Goal: Complete application form: Complete application form

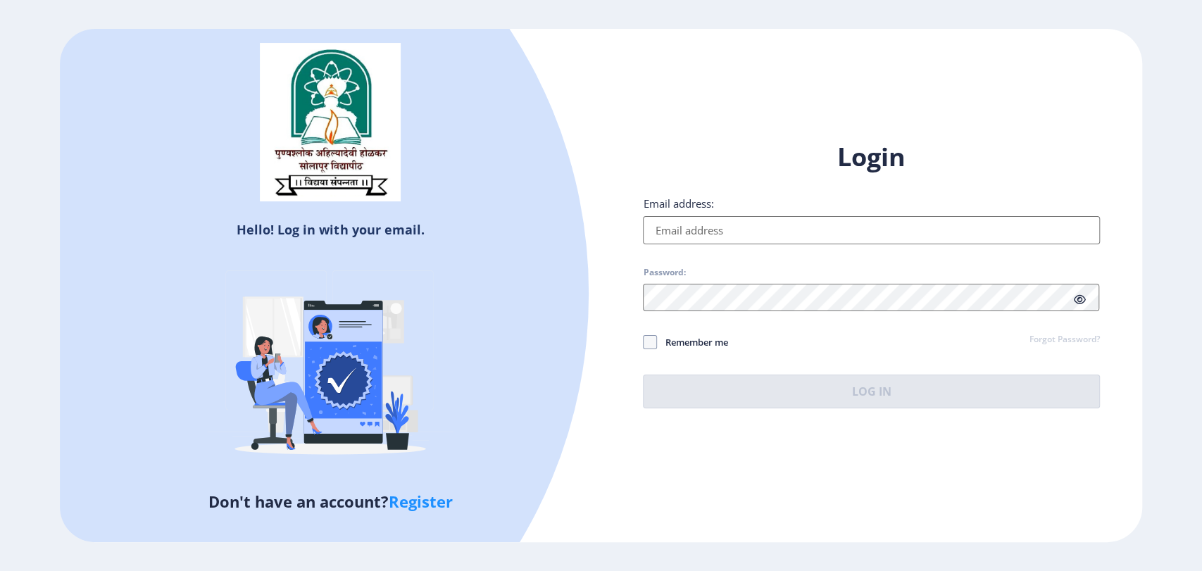
type input "[EMAIL_ADDRESS]"
click at [884, 386] on button "Log In" at bounding box center [871, 392] width 456 height 34
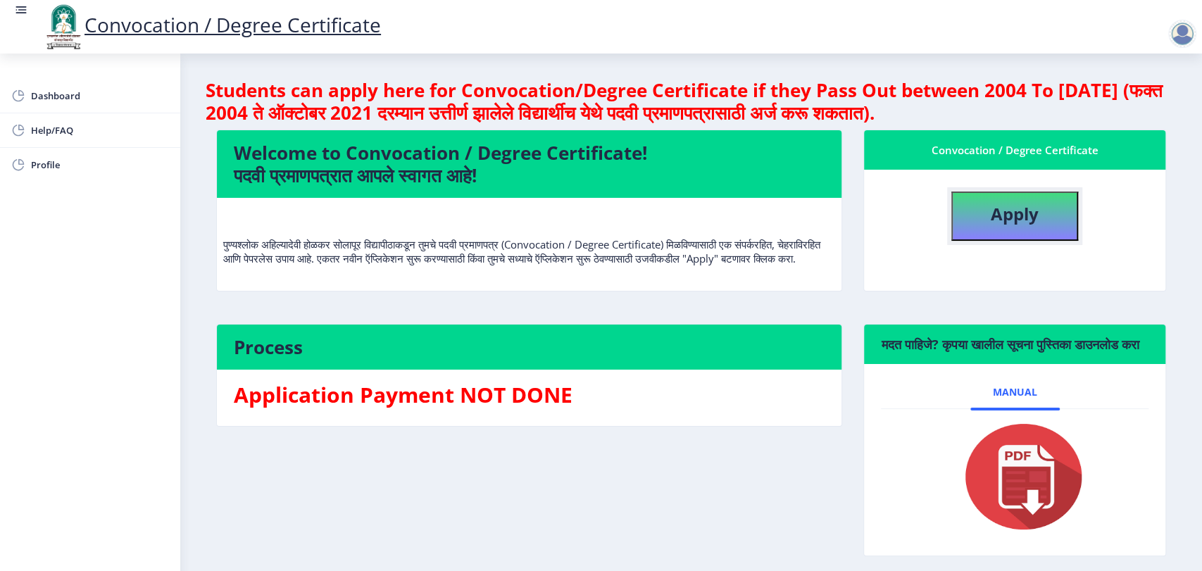
click at [1018, 227] on button "Apply" at bounding box center [1014, 215] width 127 height 49
select select
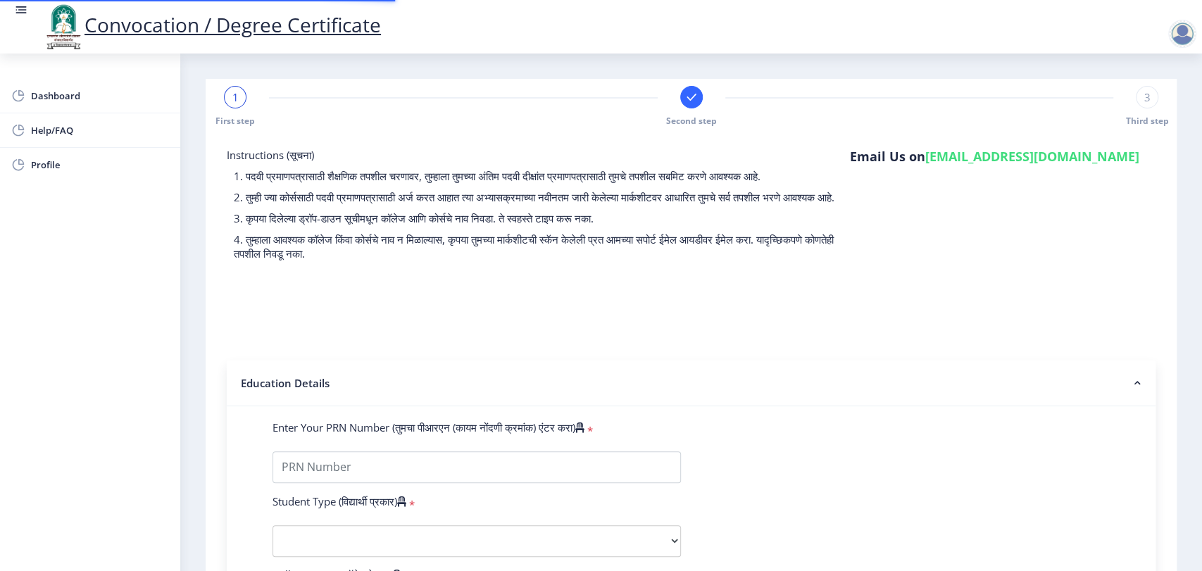
type input "2014032500196064"
select select "Regular"
select select "2018"
select select "March"
select select "Grade B+"
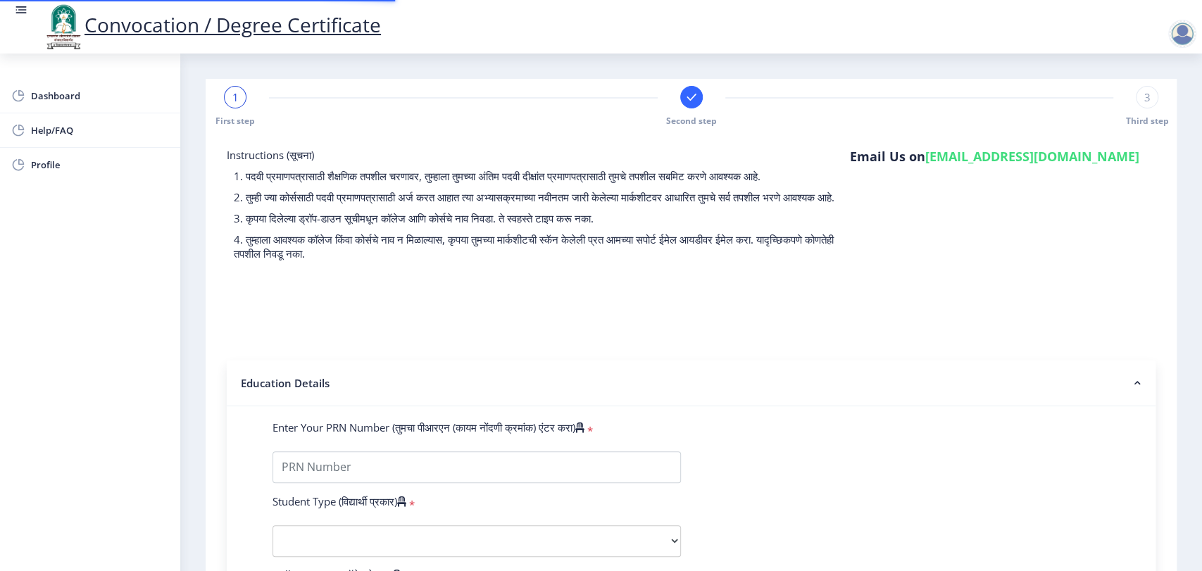
type input "12654"
type input "[PERSON_NAME] [PERSON_NAME]"
type input "INDIRA"
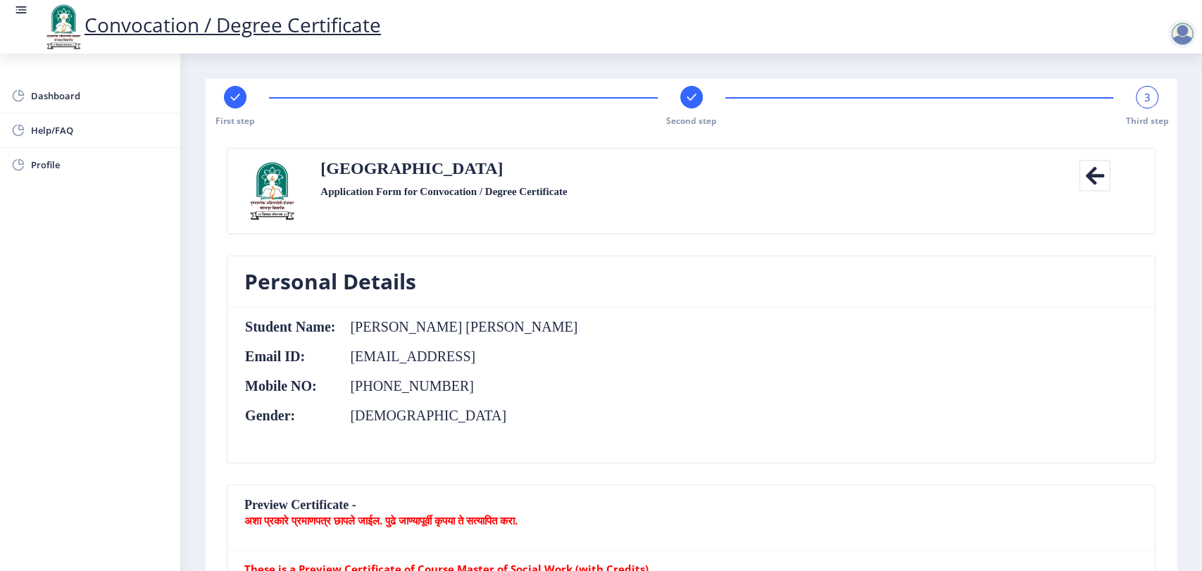
click at [1177, 32] on div at bounding box center [1182, 34] width 28 height 28
click at [1149, 108] on span "Log out" at bounding box center [1145, 109] width 90 height 17
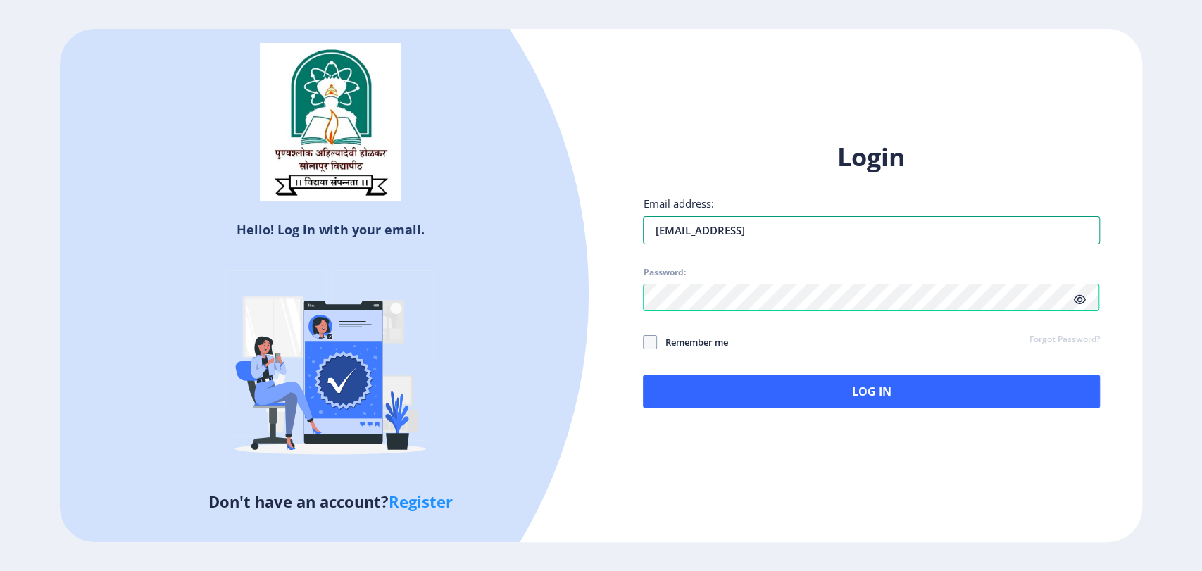
drag, startPoint x: 833, startPoint y: 230, endPoint x: 574, endPoint y: 229, distance: 258.4
click at [574, 229] on div "Hello! Log in with your email. Don't have an account? Register Login Email addr…" at bounding box center [600, 286] width 1081 height 514
paste input "[EMAIL_ADDRESS][DOMAIN_NAME]"
type input "[EMAIL_ADDRESS][DOMAIN_NAME]"
click at [637, 291] on div "Login Email address: [EMAIL_ADDRESS][DOMAIN_NAME] Password: Remember me Forgot …" at bounding box center [870, 286] width 541 height 334
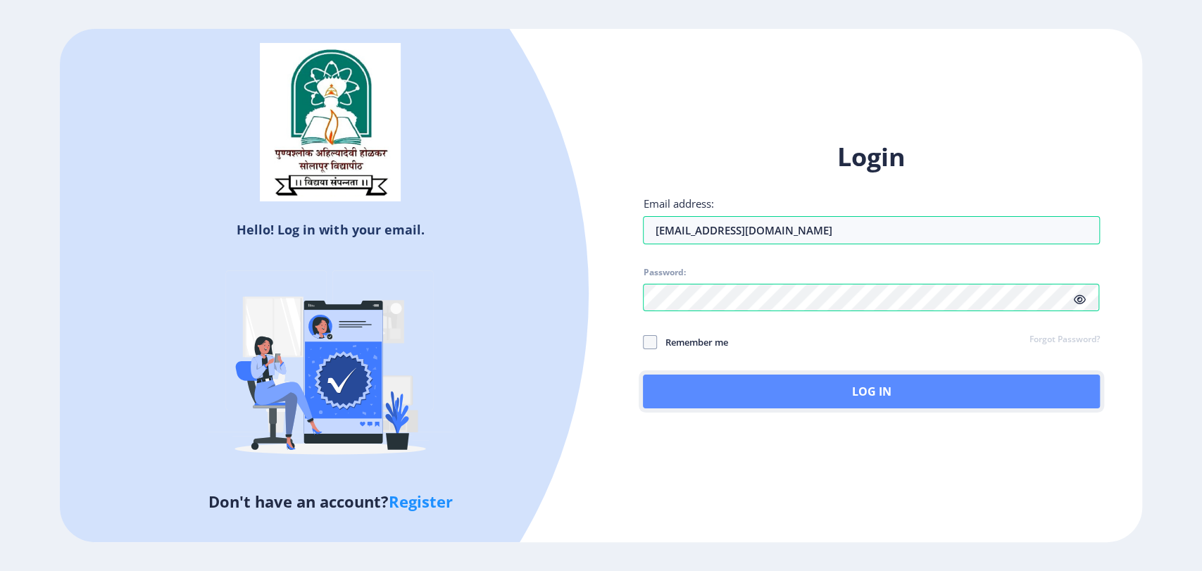
click at [844, 389] on button "Log In" at bounding box center [871, 392] width 456 height 34
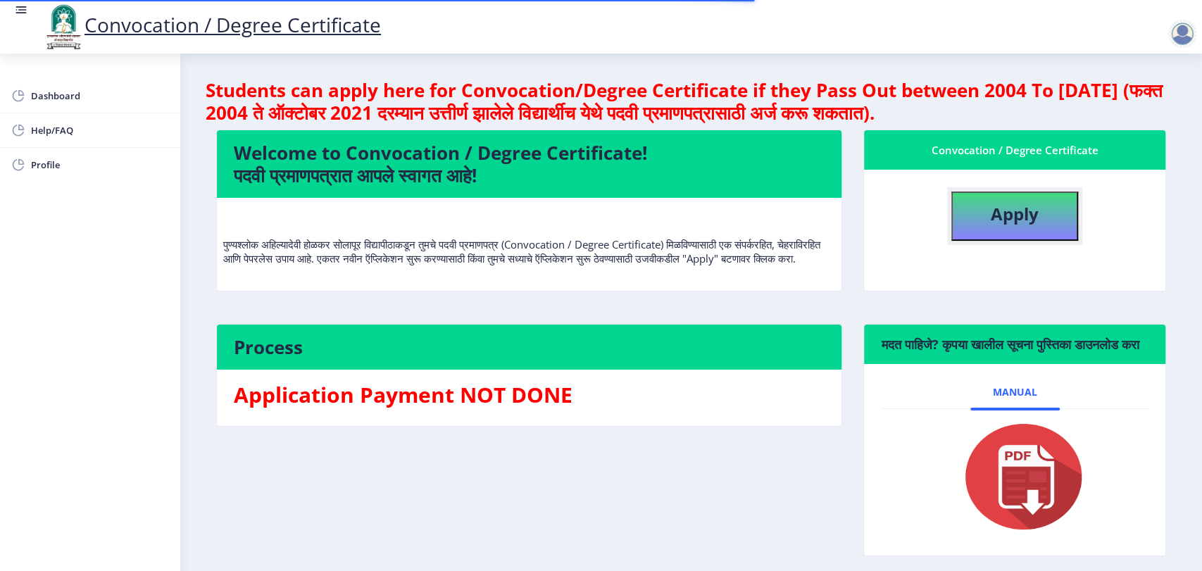
click at [999, 215] on b "Apply" at bounding box center [1014, 213] width 48 height 23
select select
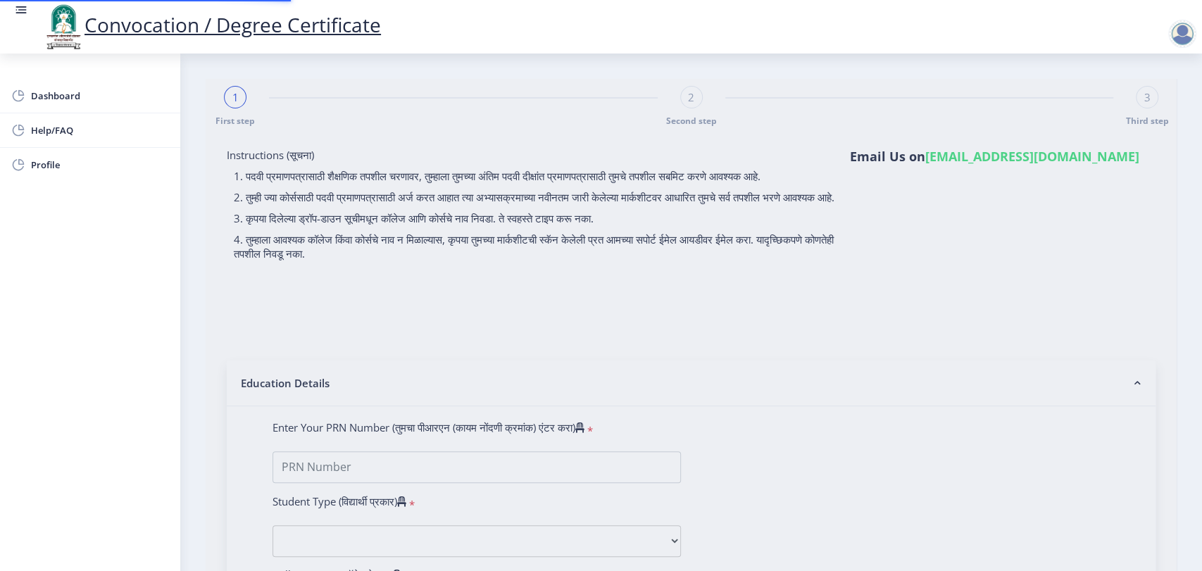
type input "[PERSON_NAME] jalkute"
type input "[PERSON_NAME]"
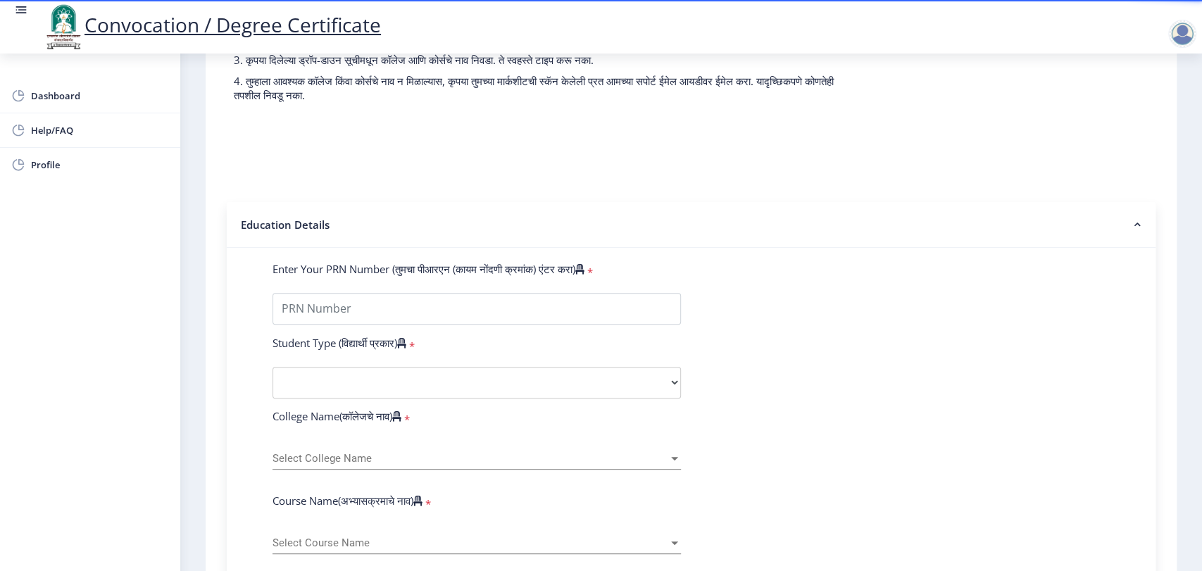
scroll to position [242, 0]
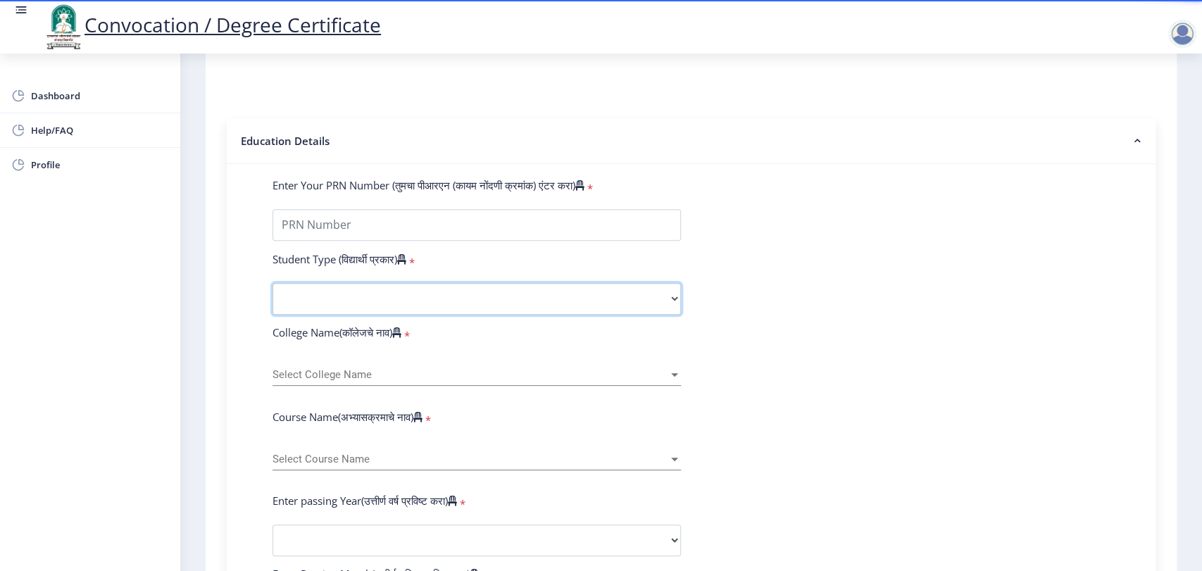
click at [493, 310] on select "Select Student Type Regular External" at bounding box center [476, 299] width 408 height 32
select select "Regular"
click at [272, 296] on select "Select Student Type Regular External" at bounding box center [476, 299] width 408 height 32
click at [395, 381] on span "Select College Name" at bounding box center [470, 375] width 396 height 12
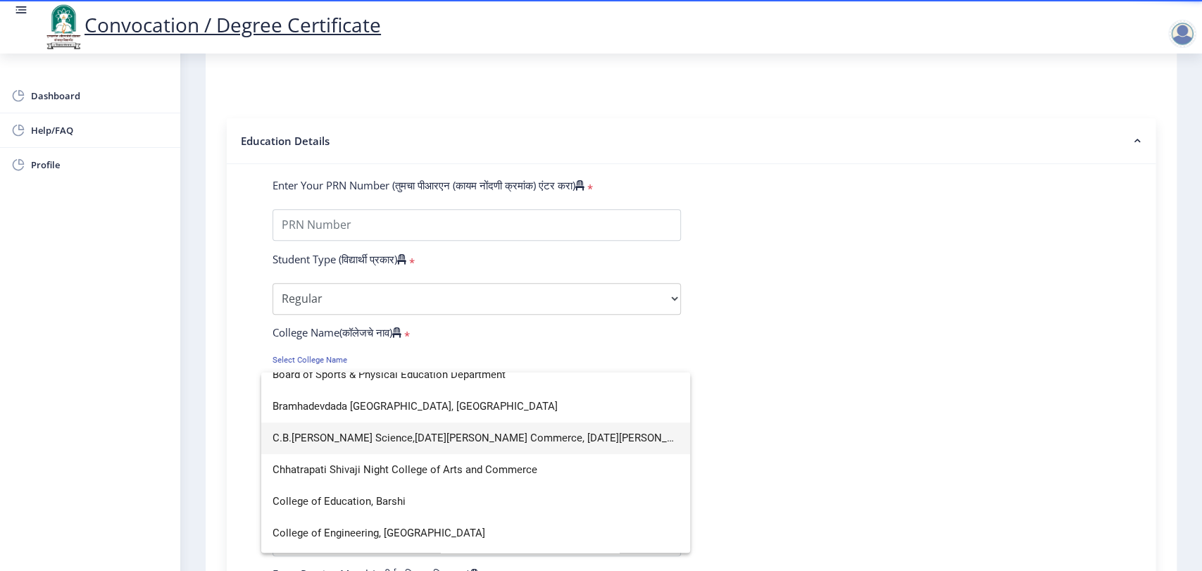
scroll to position [547, 0]
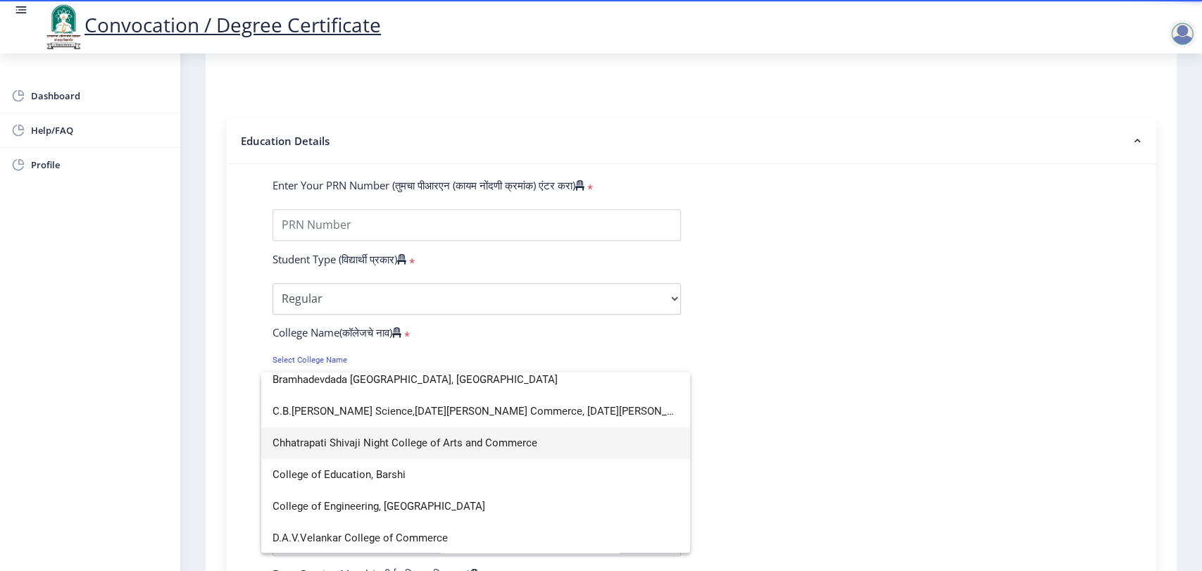
click at [455, 445] on span "Chhatrapati Shivaji Night College of Arts and Commerce" at bounding box center [475, 443] width 406 height 32
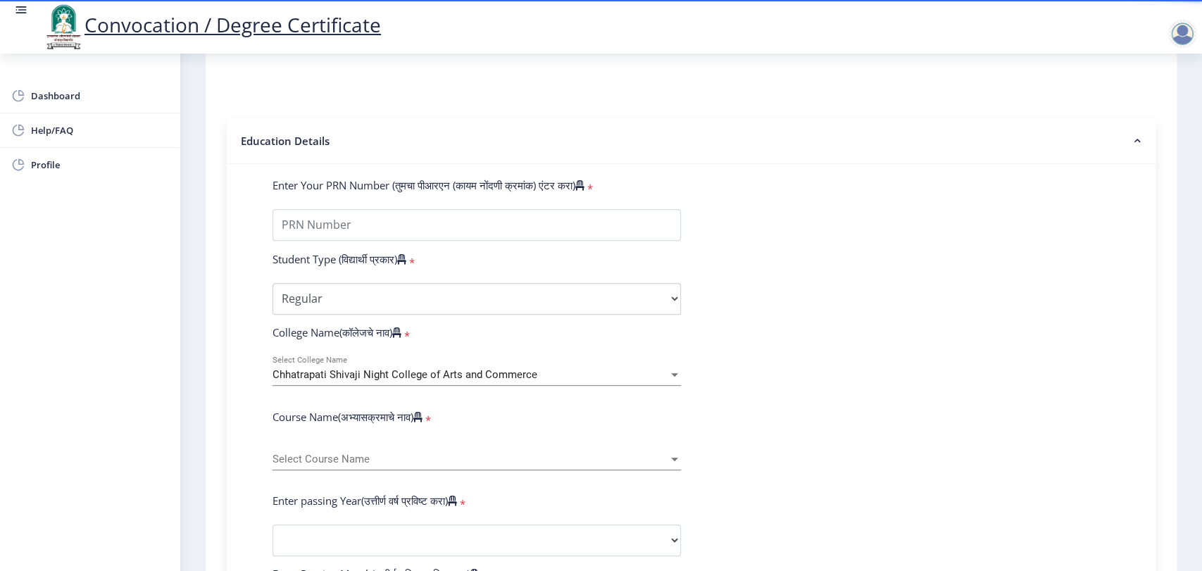
click at [422, 465] on span "Select Course Name" at bounding box center [470, 459] width 396 height 12
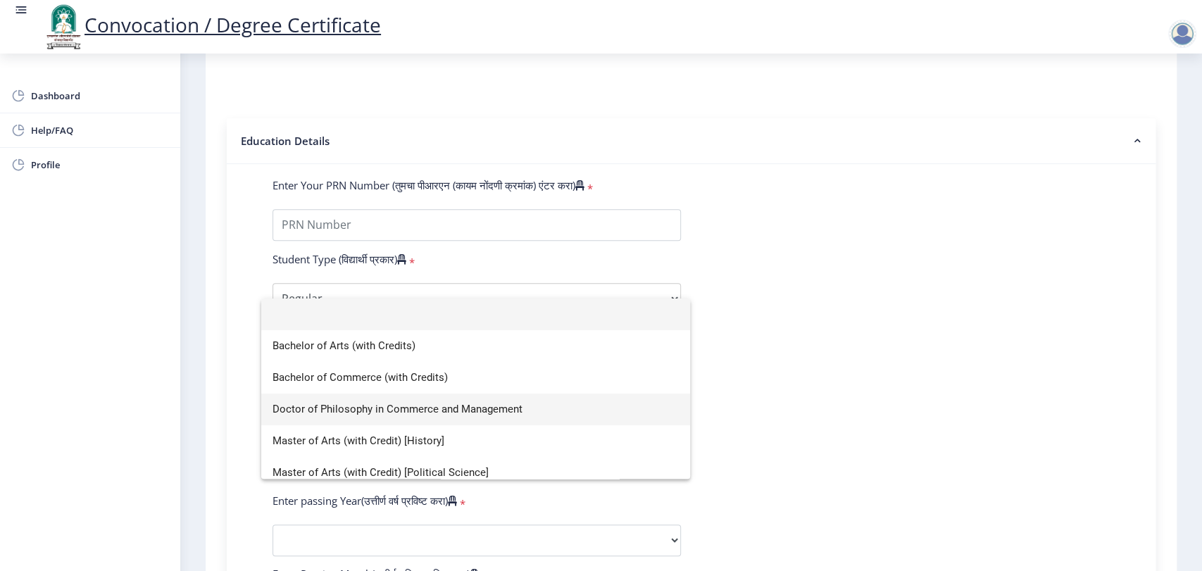
click at [436, 405] on span "Doctor of Philosophy in Commerce and Management" at bounding box center [475, 410] width 406 height 32
select select "January"
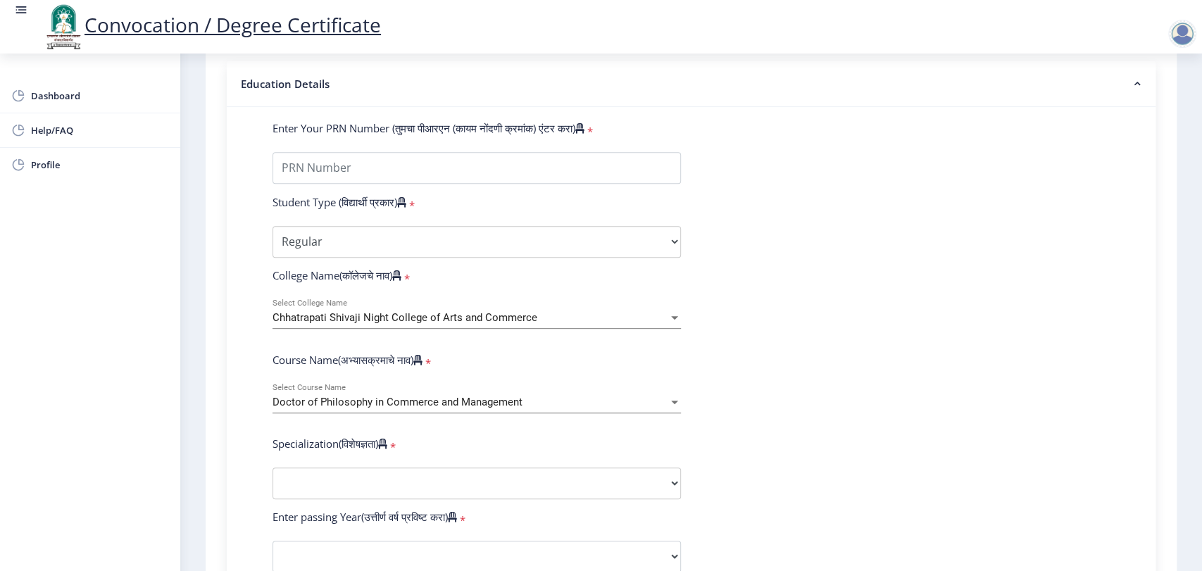
scroll to position [399, 0]
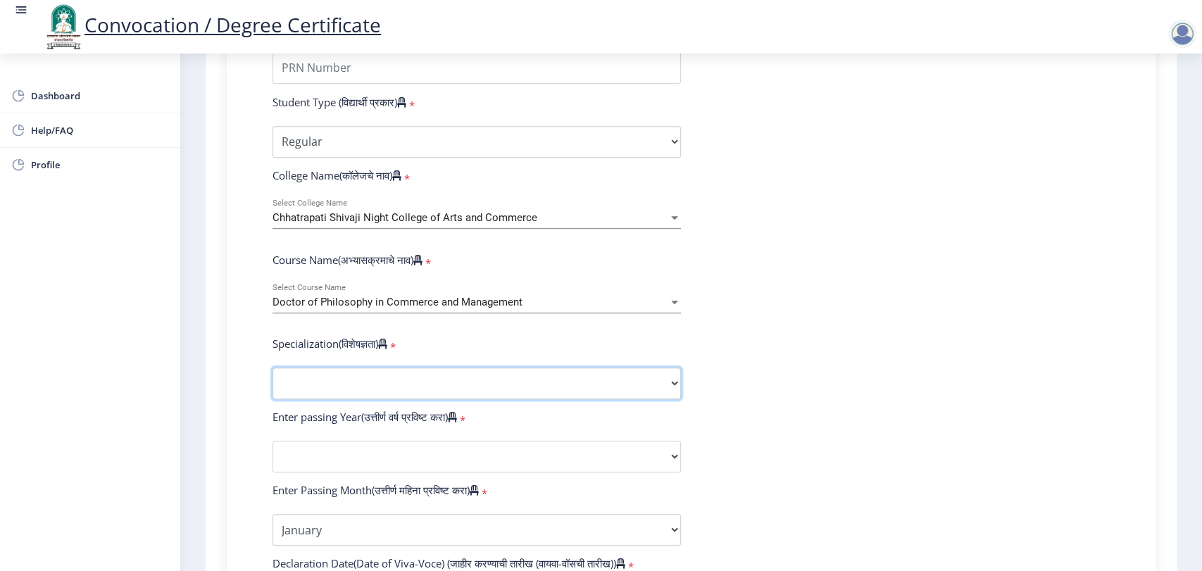
click at [456, 399] on select "Specialization Accountancy Commerce Management Other" at bounding box center [476, 383] width 408 height 32
select select "Accountancy"
click at [272, 382] on select "Specialization Accountancy Commerce Management Other" at bounding box center [476, 383] width 408 height 32
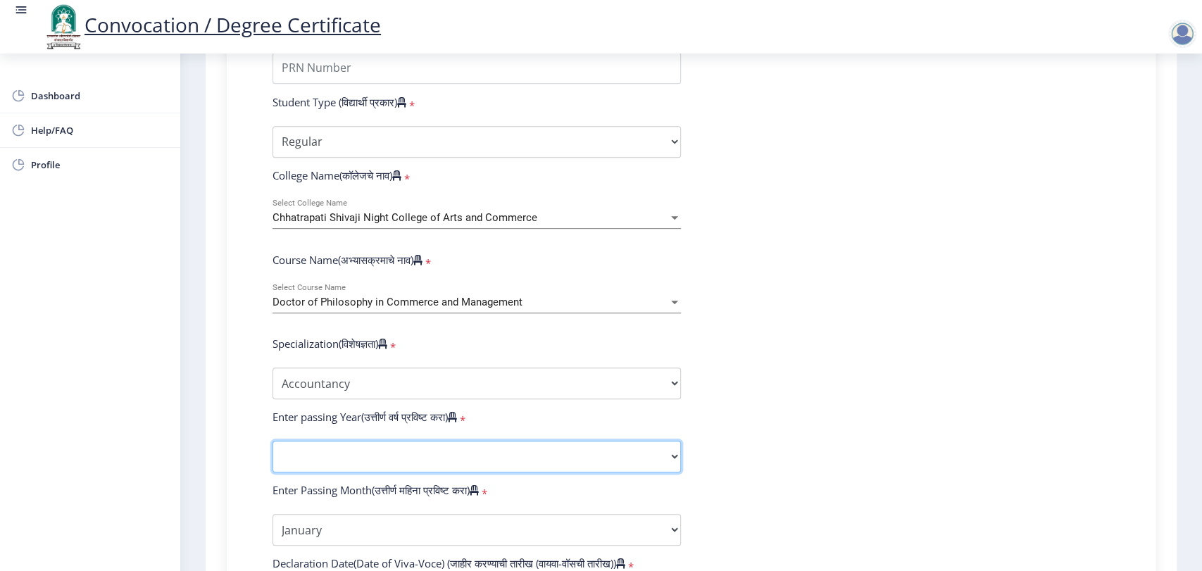
click at [404, 472] on select "2025 2024 2023 2022 2021 2020 2019 2018 2017 2016 2015 2014 2013 2012 2011 2010…" at bounding box center [476, 457] width 408 height 32
select select "2025"
click at [272, 455] on select "2025 2024 2023 2022 2021 2020 2019 2018 2017 2016 2015 2014 2013 2012 2011 2010…" at bounding box center [476, 457] width 408 height 32
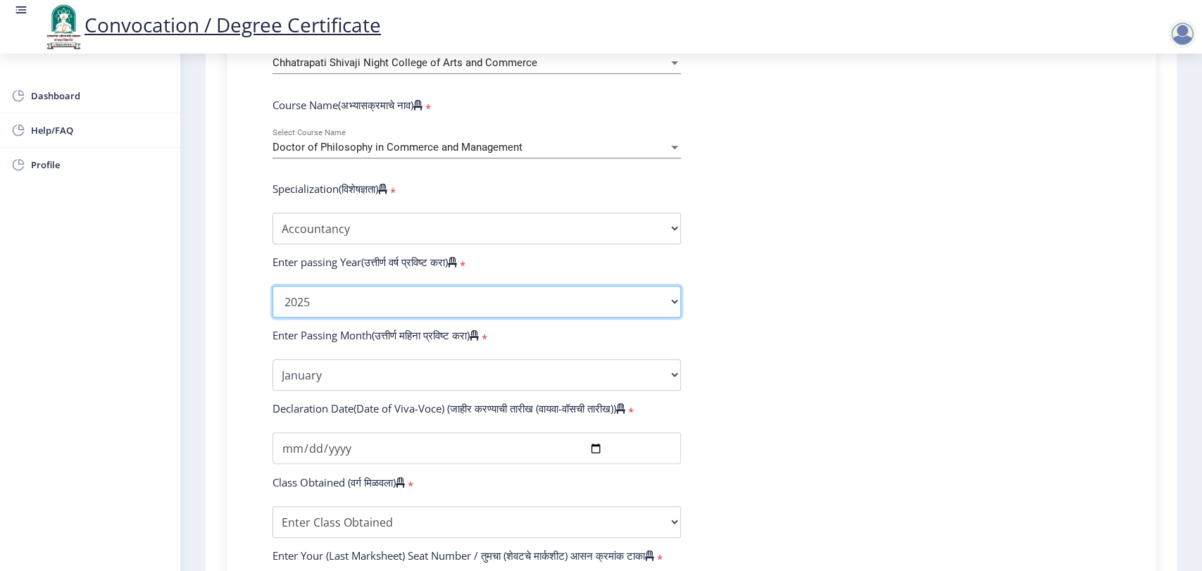
scroll to position [555, 0]
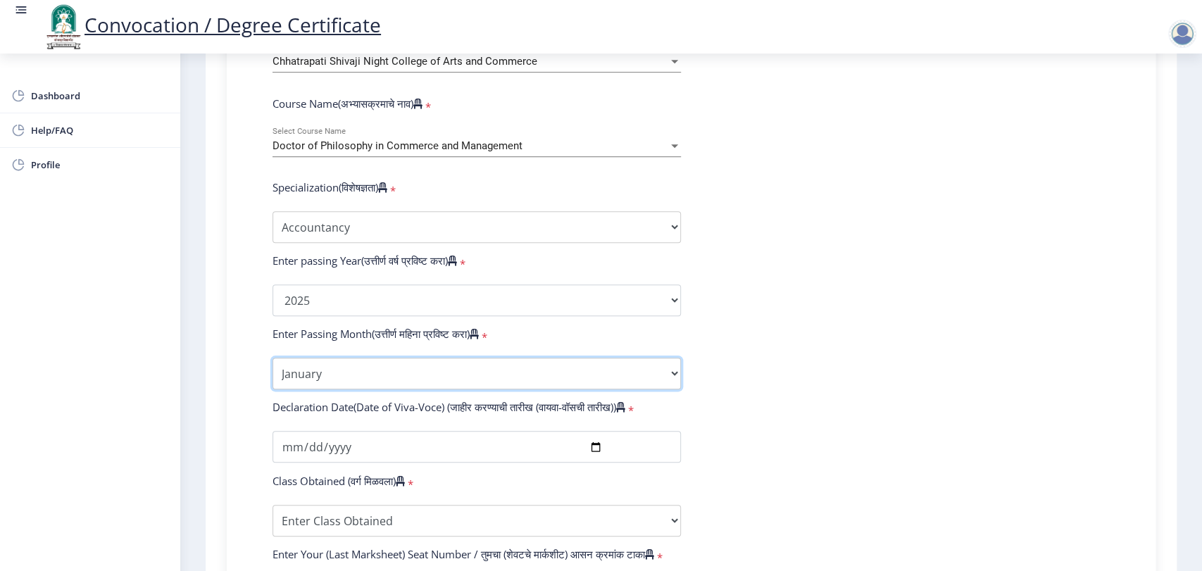
click at [366, 389] on select "Enter Passing Month January February March April May June July August September…" at bounding box center [476, 374] width 408 height 32
select select "March"
click at [272, 372] on select "Enter Passing Month January February March April May June July August September…" at bounding box center [476, 374] width 408 height 32
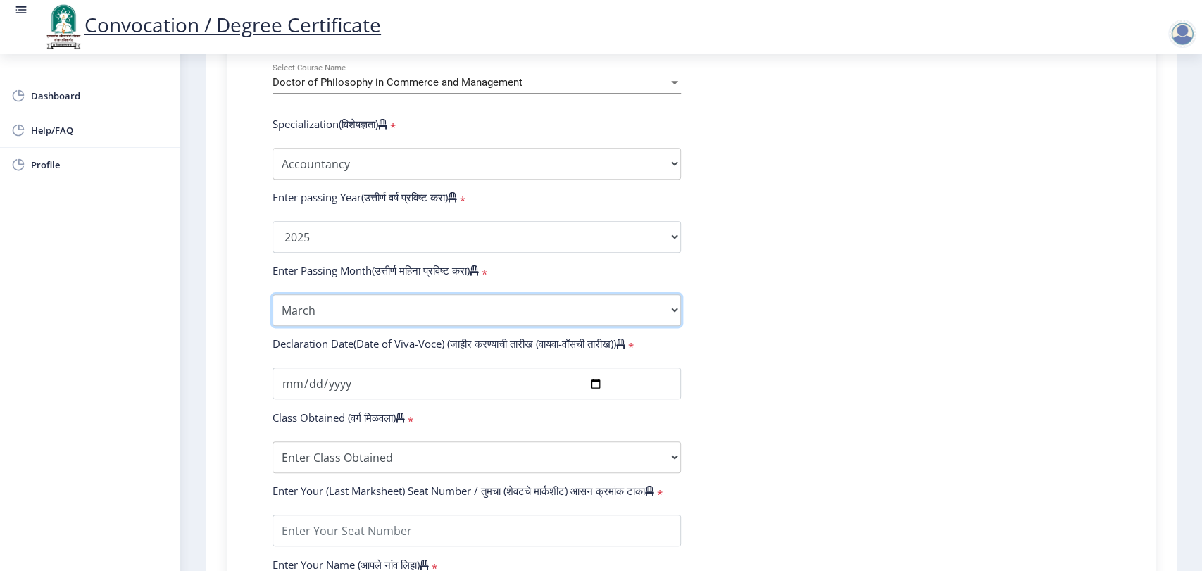
scroll to position [712, 0]
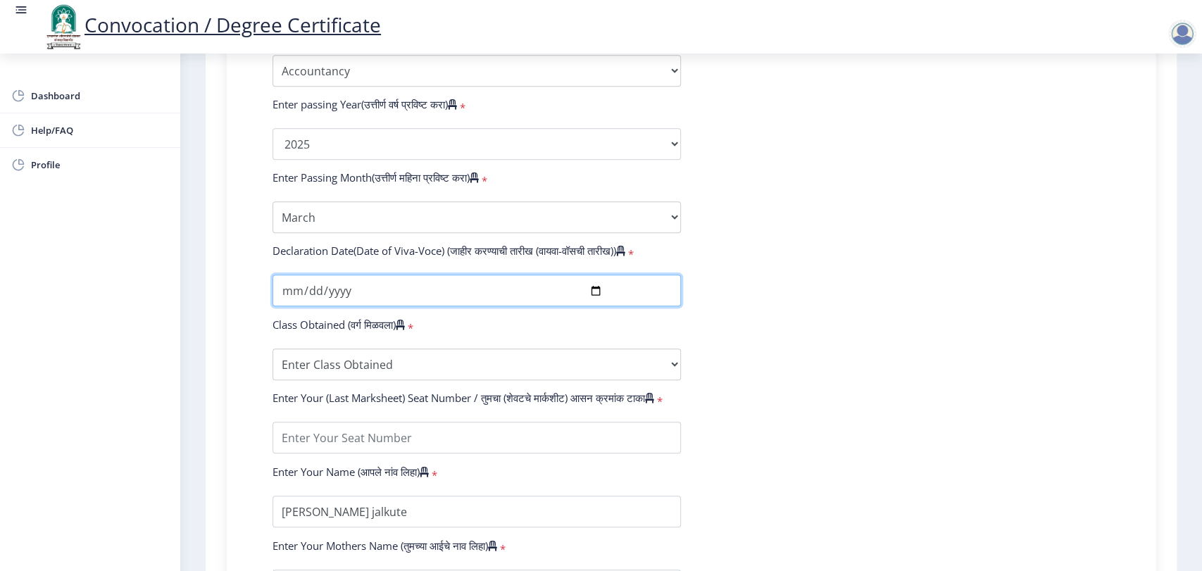
click at [595, 306] on input "date" at bounding box center [476, 291] width 408 height 32
type input "[DATE]"
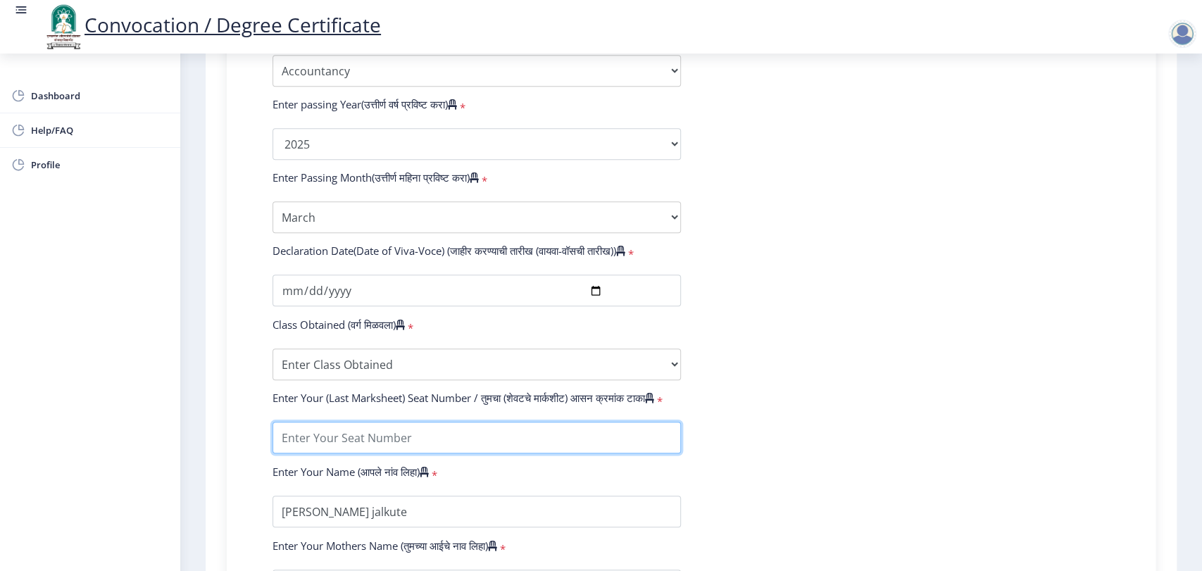
click at [451, 444] on input "textarea" at bounding box center [476, 438] width 408 height 32
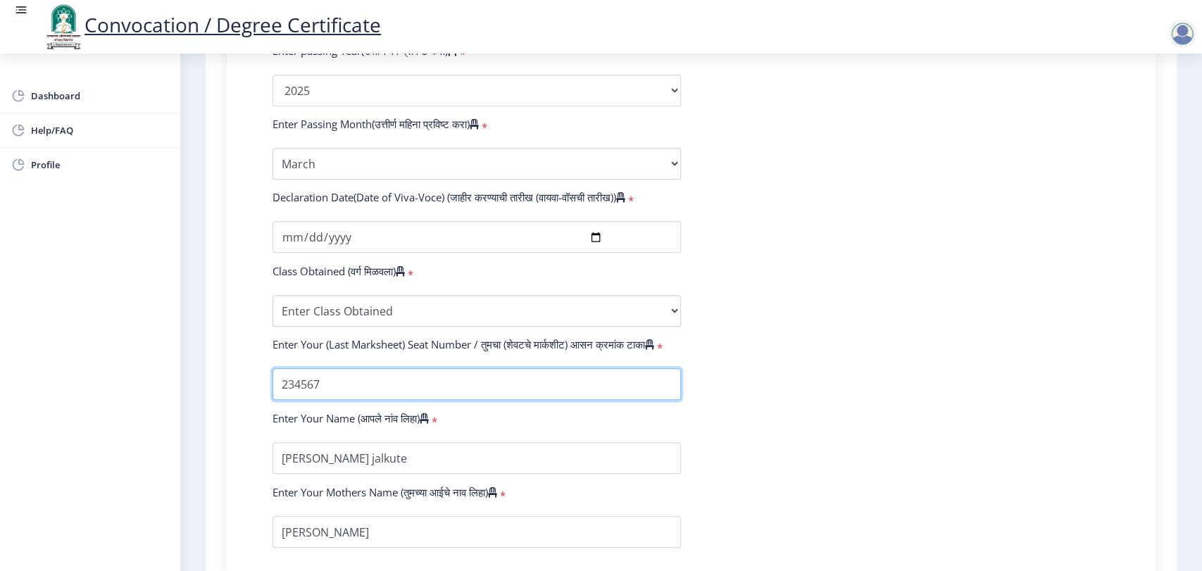
scroll to position [868, 0]
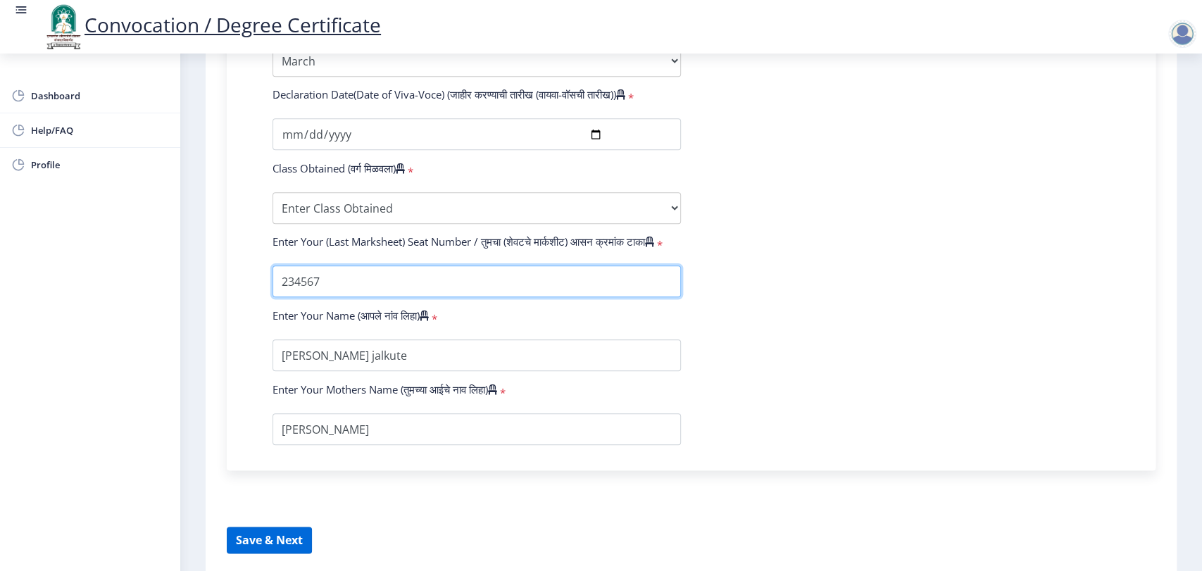
type input "234567"
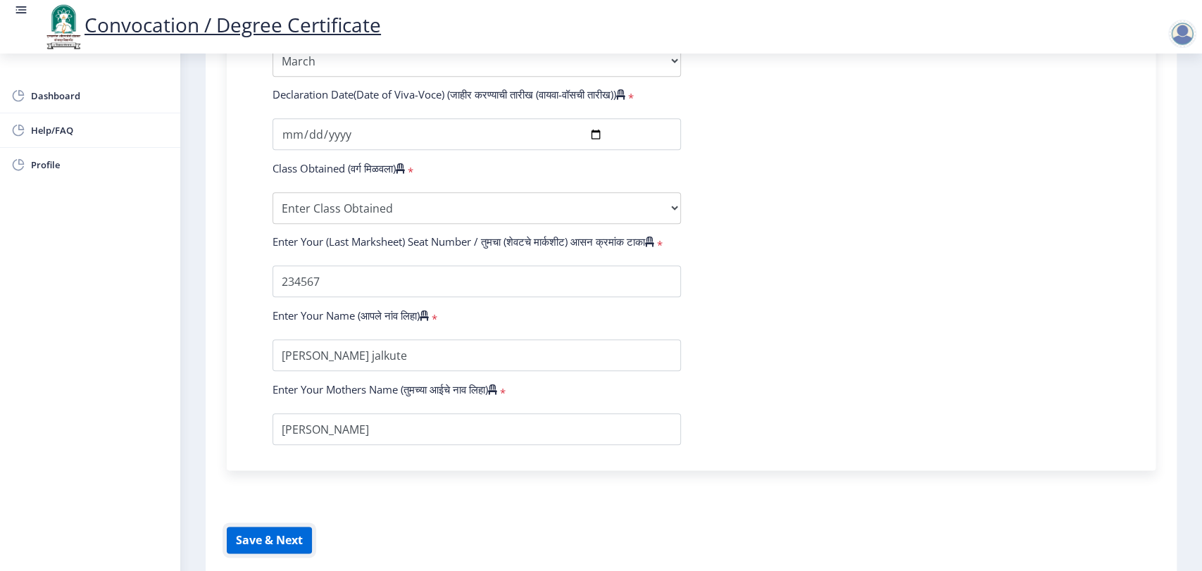
click at [297, 546] on button "Save & Next" at bounding box center [269, 540] width 85 height 27
select select
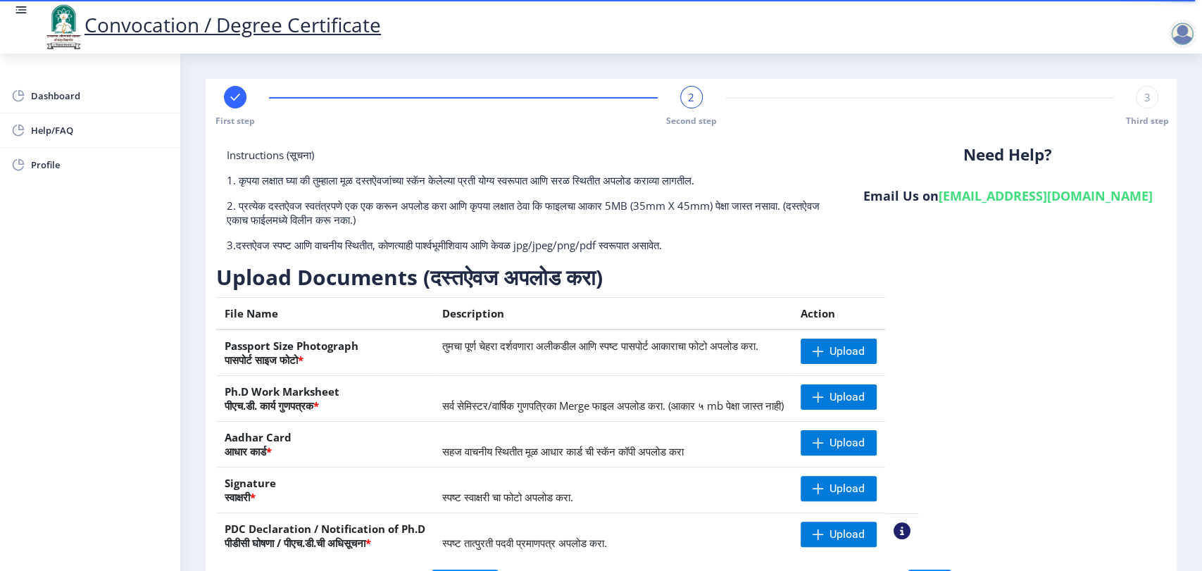
click at [232, 88] on div at bounding box center [235, 97] width 23 height 23
select select "Regular"
select select "Accountancy"
select select "March"
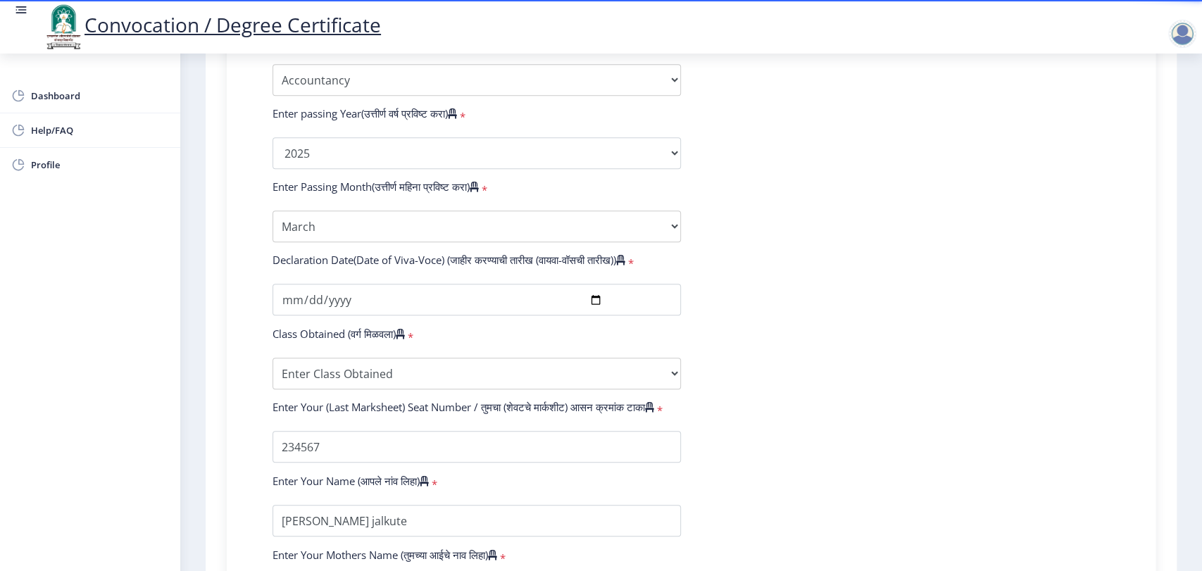
scroll to position [624, 0]
